Goal: Information Seeking & Learning: Check status

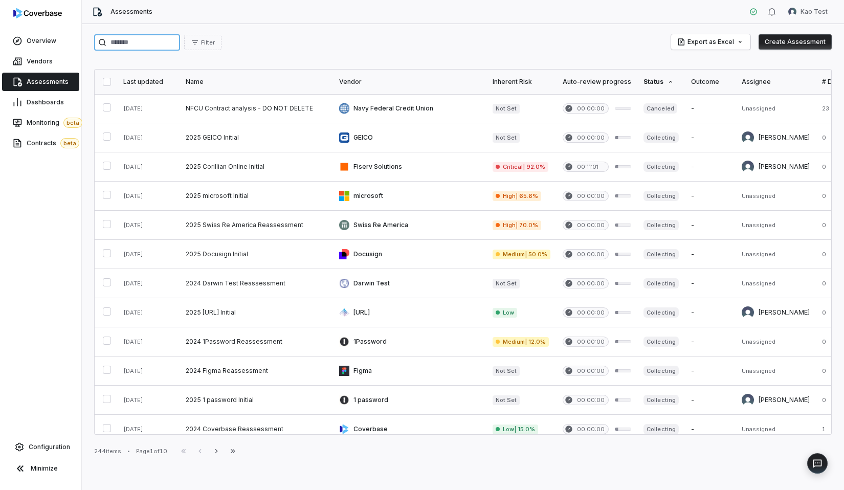
click at [148, 40] on input "search" at bounding box center [137, 42] width 86 height 16
type input "*********"
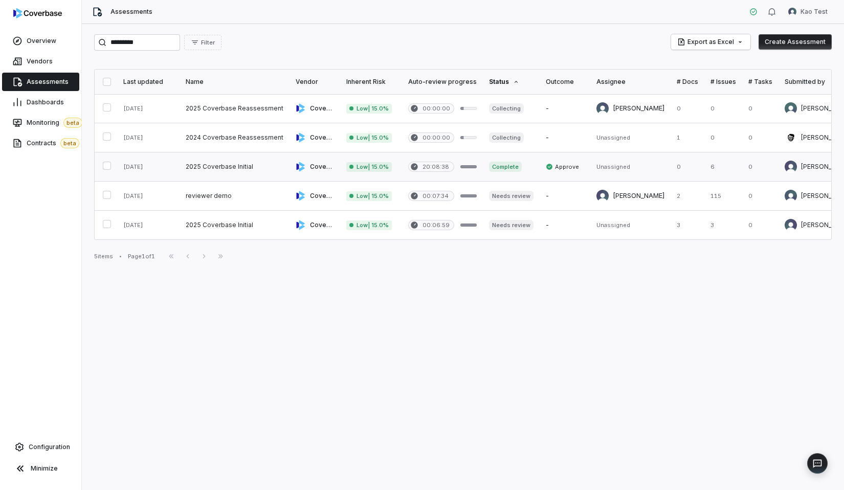
click at [244, 173] on link at bounding box center [235, 167] width 110 height 29
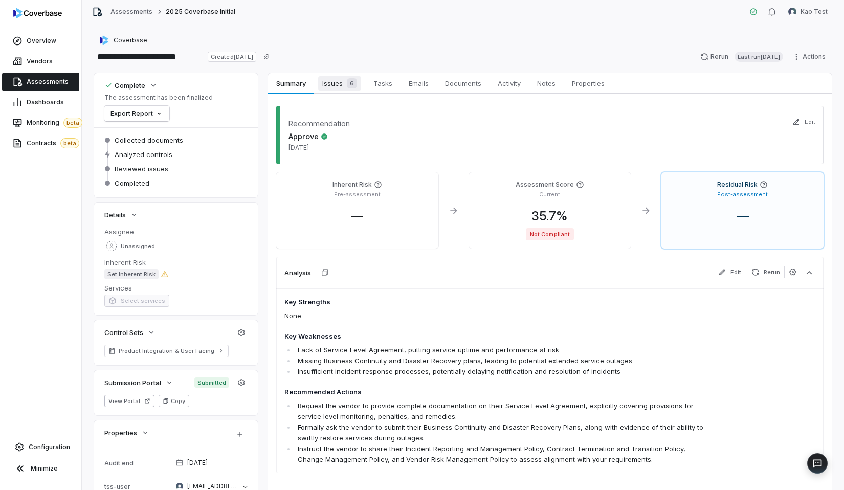
click at [324, 88] on span "Issues 6" at bounding box center [339, 83] width 43 height 14
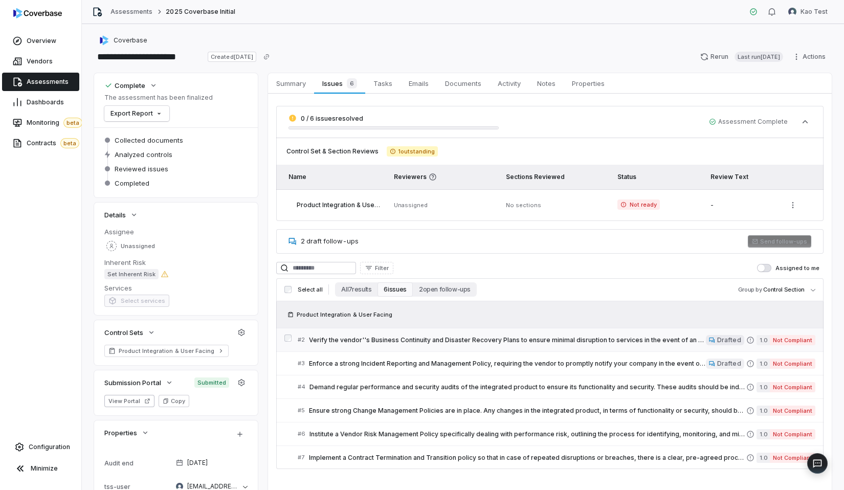
click at [421, 344] on span "Verify the vendor''s Business Continuity and Disaster Recovery Plans to ensure …" at bounding box center [507, 340] width 397 height 8
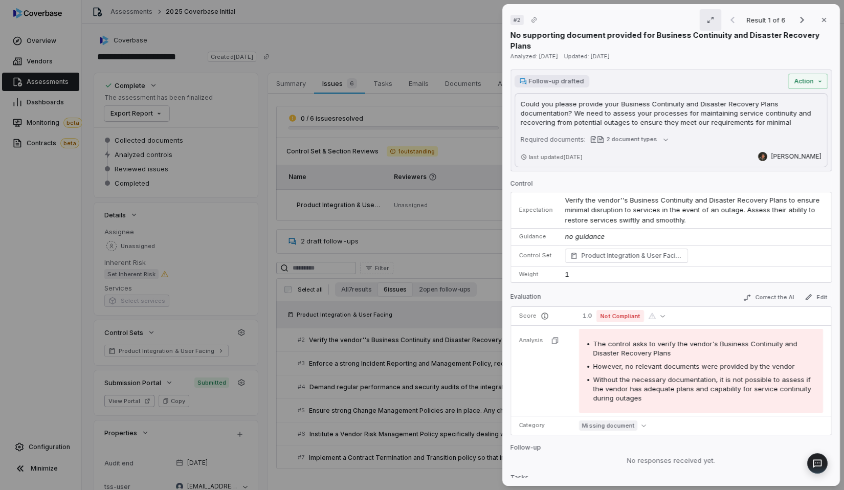
click at [709, 20] on icon "button" at bounding box center [711, 20] width 8 height 8
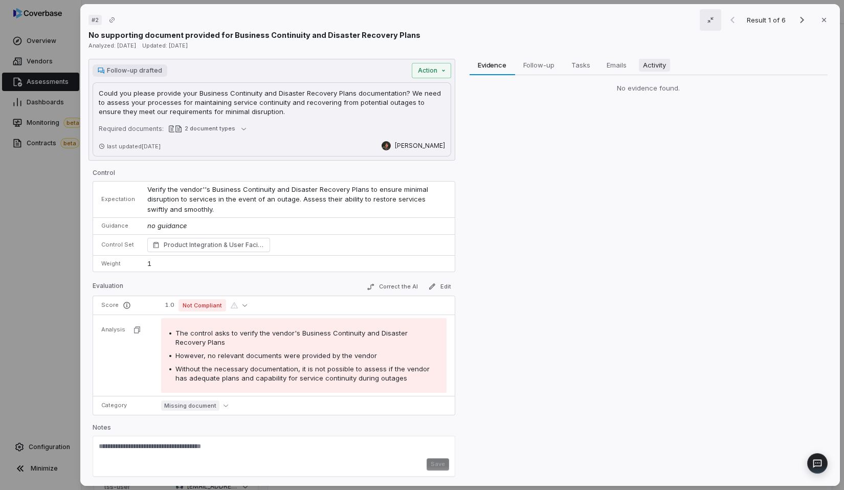
click at [644, 67] on span "Activity" at bounding box center [654, 64] width 31 height 13
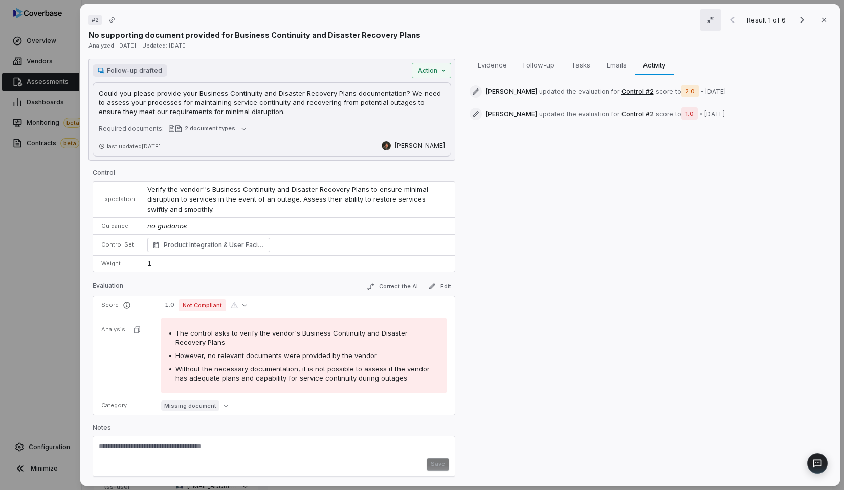
click at [280, 457] on textarea at bounding box center [274, 450] width 351 height 16
type textarea "****"
click at [448, 464] on button "Save" at bounding box center [438, 465] width 23 height 12
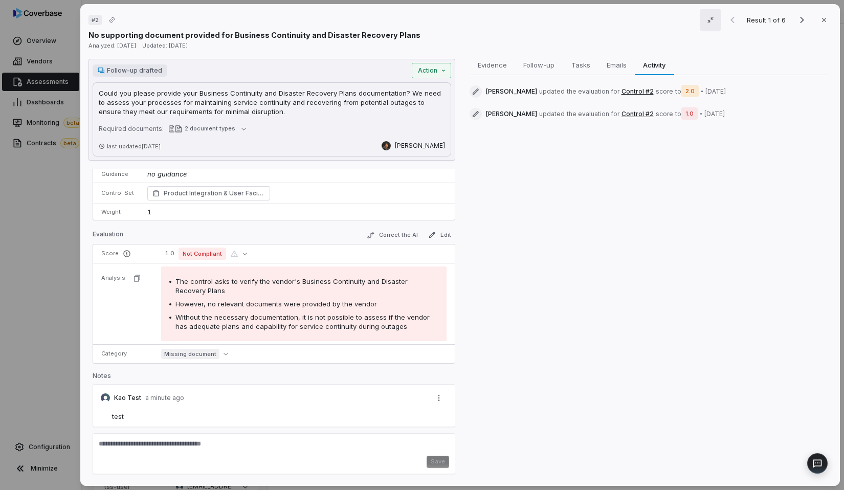
click at [391, 410] on div "Kao Test a minute ago" at bounding box center [274, 398] width 363 height 28
click at [597, 64] on button "Tasks Tasks" at bounding box center [580, 65] width 35 height 20
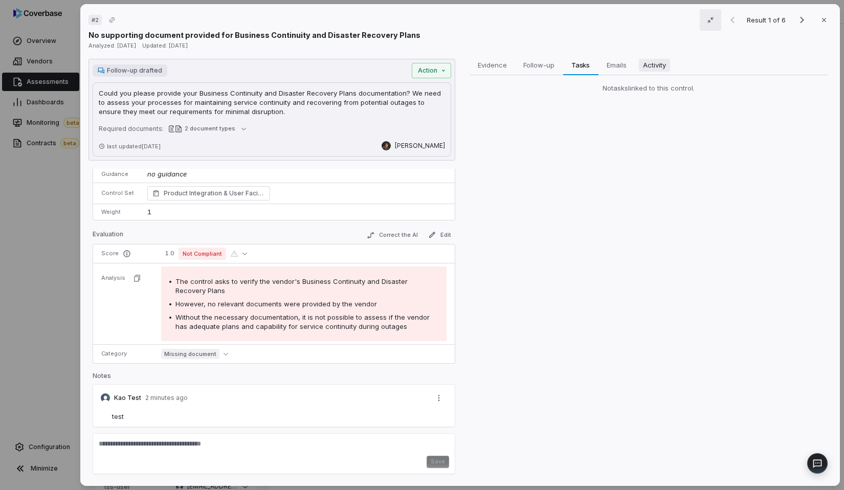
click at [645, 66] on span "Activity" at bounding box center [654, 64] width 31 height 13
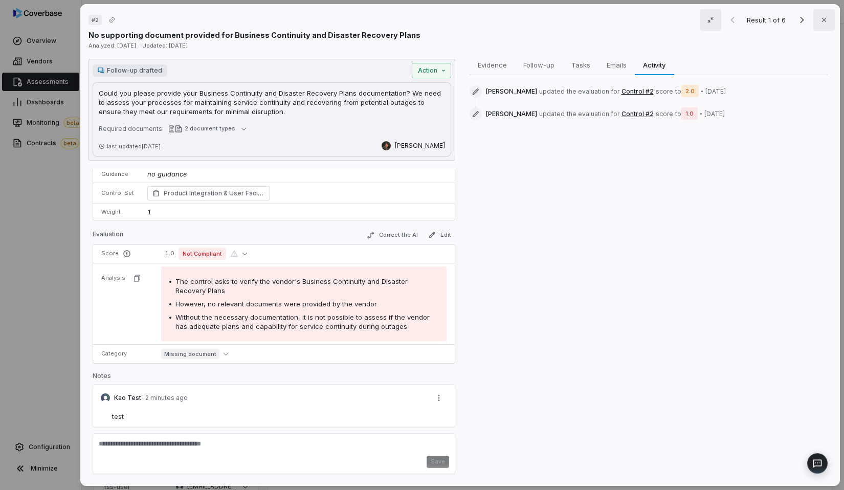
click at [820, 28] on button "Close" at bounding box center [824, 19] width 21 height 21
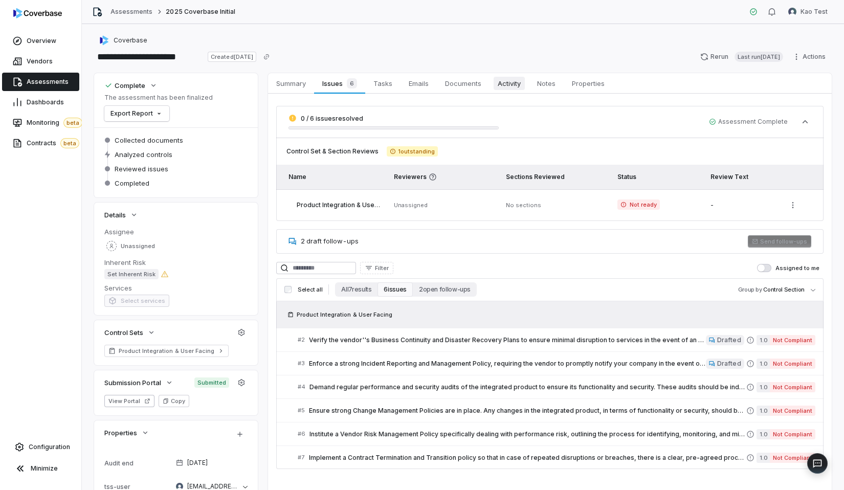
click at [521, 89] on span "Activity" at bounding box center [509, 83] width 31 height 13
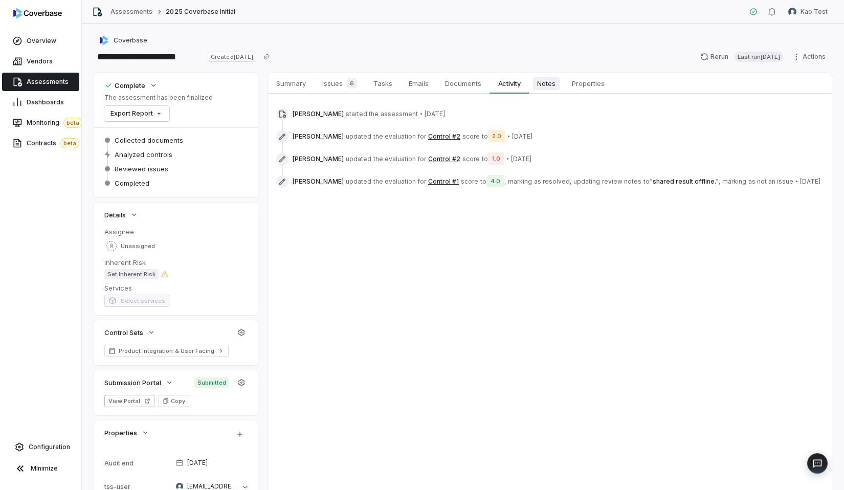
click at [544, 92] on link "Notes Notes" at bounding box center [546, 83] width 35 height 20
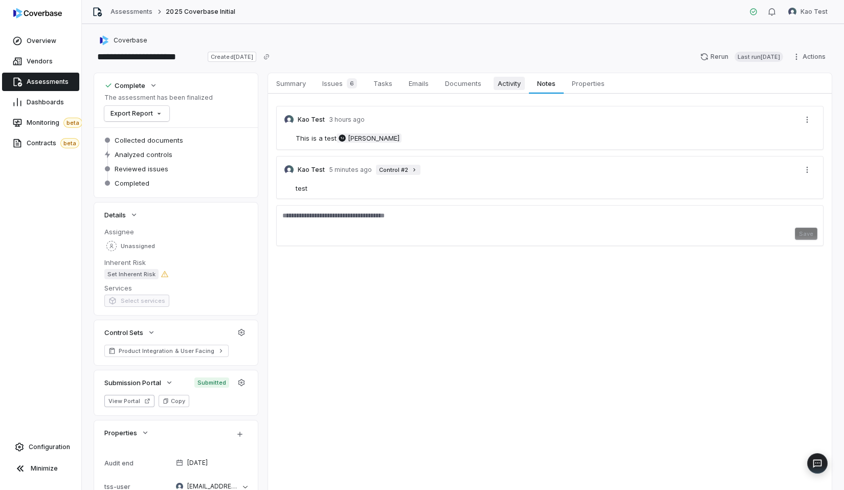
click at [506, 84] on span "Activity" at bounding box center [509, 83] width 31 height 13
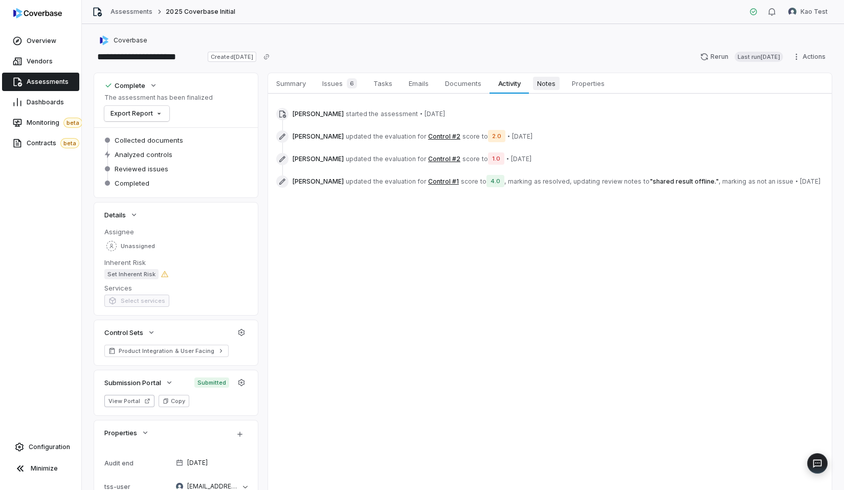
click at [540, 86] on span "Notes" at bounding box center [546, 83] width 27 height 13
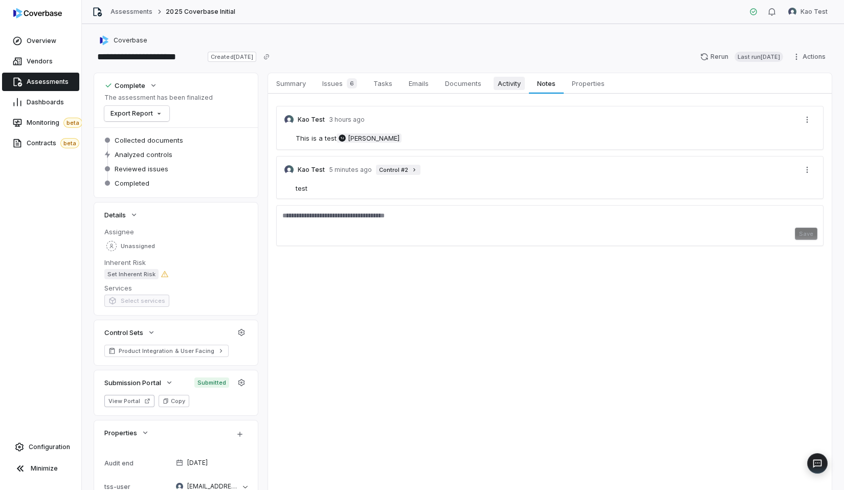
click at [513, 77] on span "Activity" at bounding box center [509, 83] width 31 height 13
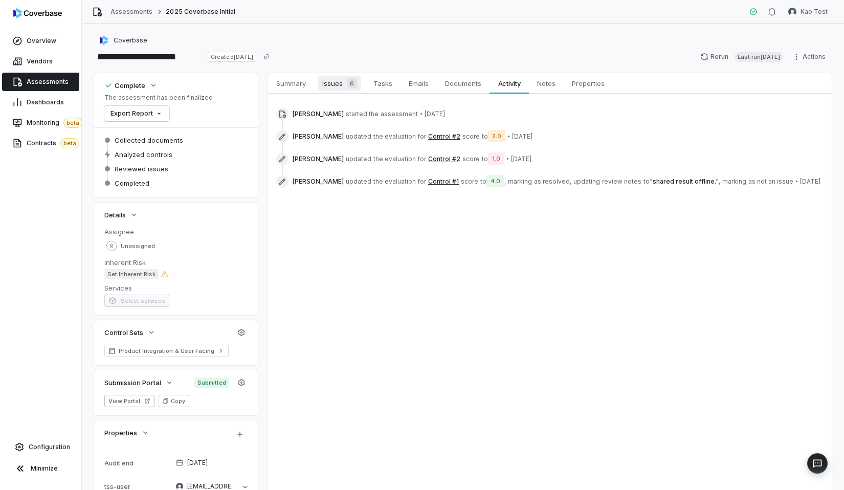
click at [341, 86] on span "Issues 6" at bounding box center [339, 83] width 43 height 14
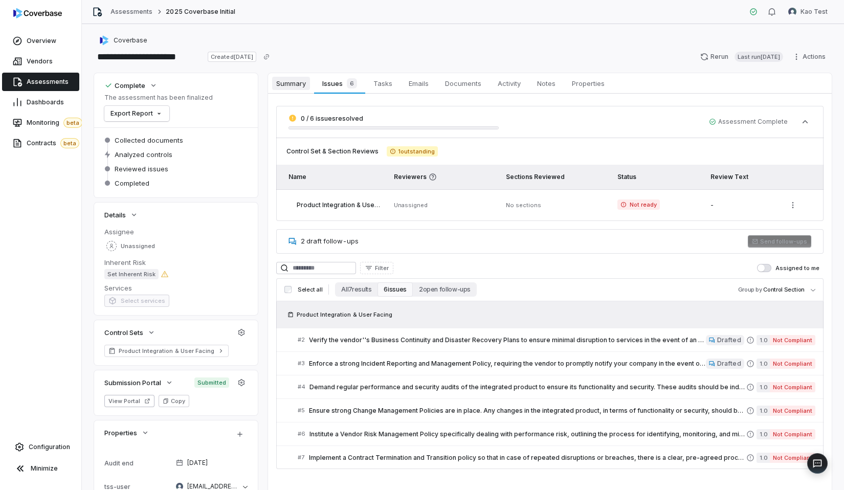
click at [294, 85] on span "Summary" at bounding box center [291, 83] width 38 height 13
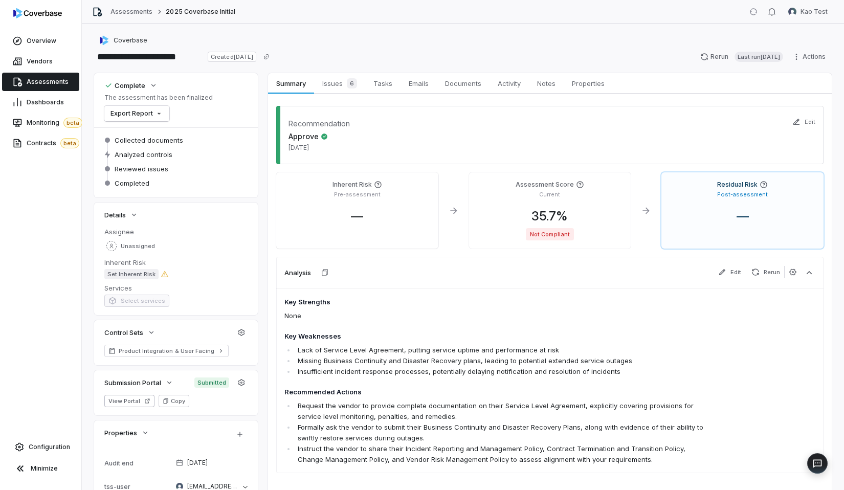
click at [274, 34] on div "Coverbase" at bounding box center [463, 40] width 738 height 12
click at [295, 31] on div "**********" at bounding box center [463, 257] width 763 height 466
click at [491, 82] on link "Activity Activity" at bounding box center [509, 83] width 39 height 20
